Goal: Task Accomplishment & Management: Manage account settings

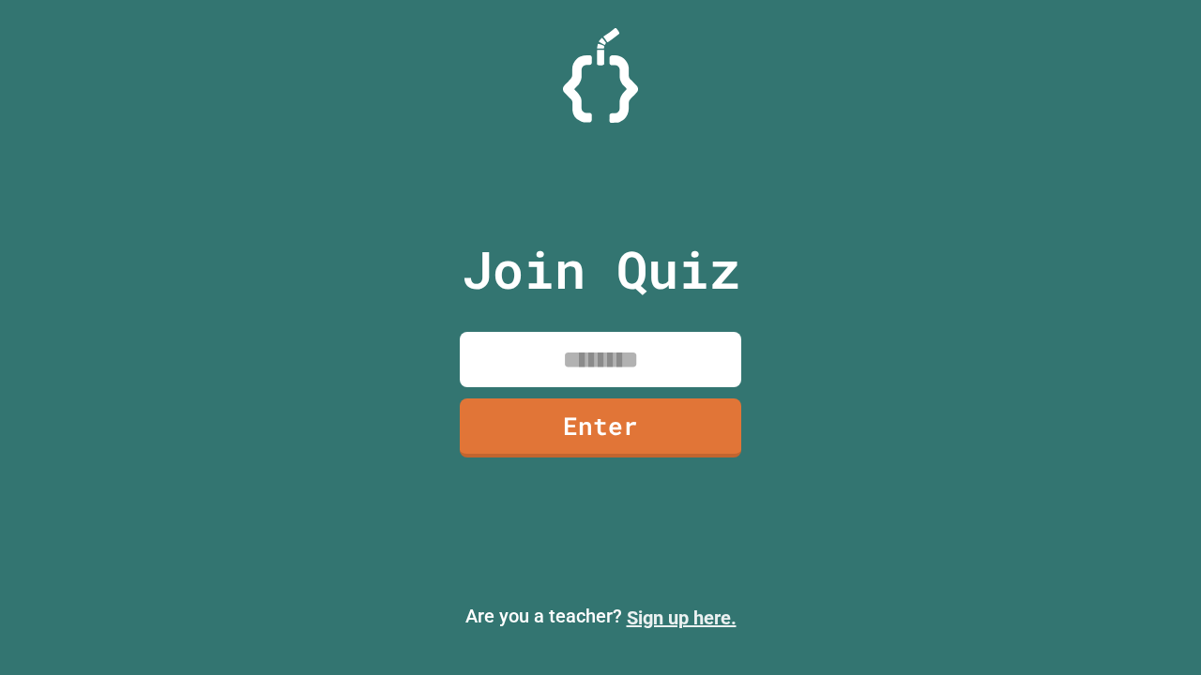
click at [681, 618] on link "Sign up here." at bounding box center [682, 618] width 110 height 23
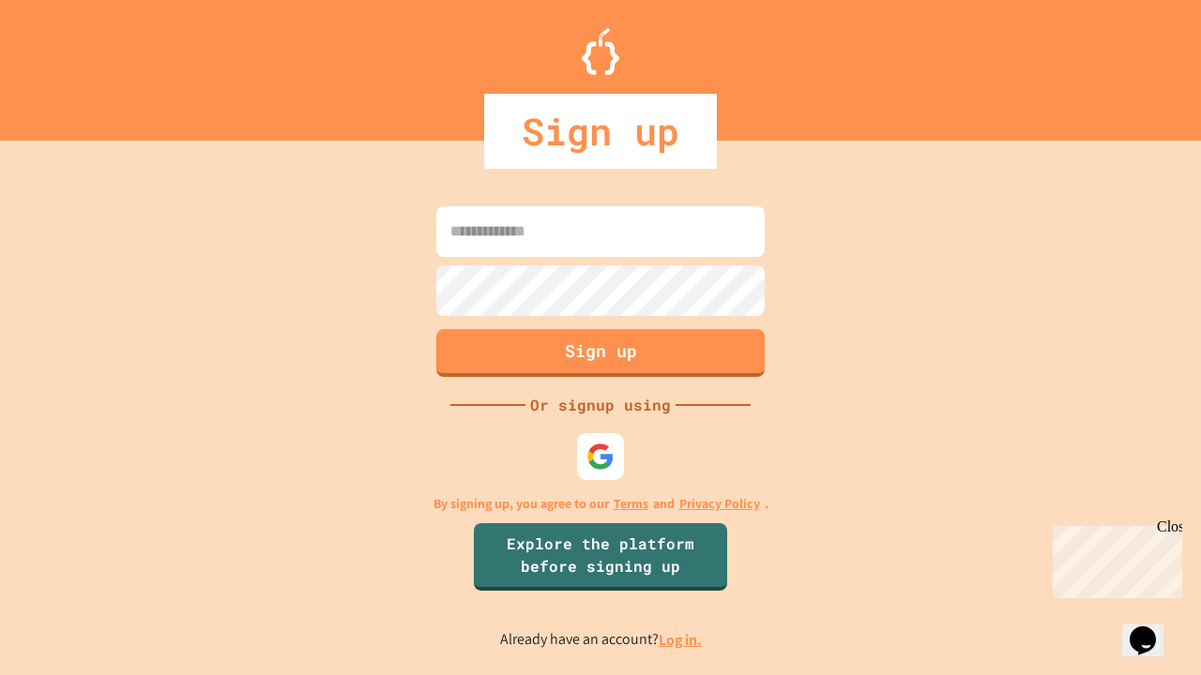
click at [681, 640] on link "Log in." at bounding box center [680, 640] width 43 height 20
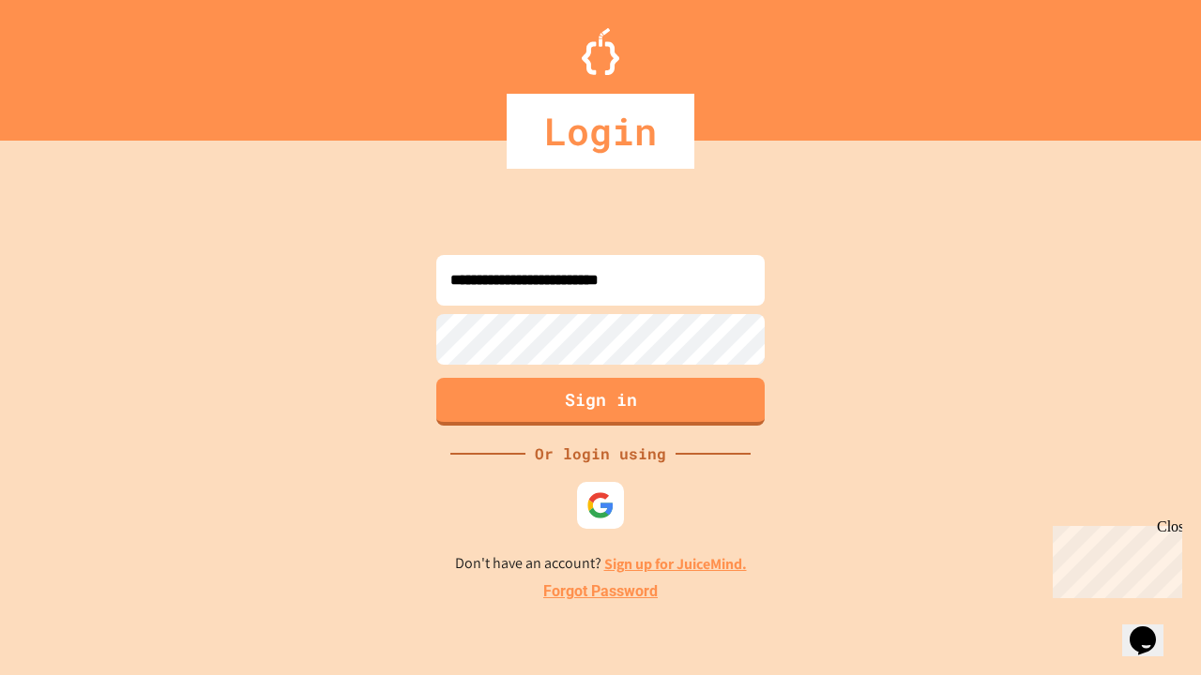
type input "**********"
